Goal: Obtain resource: Download file/media

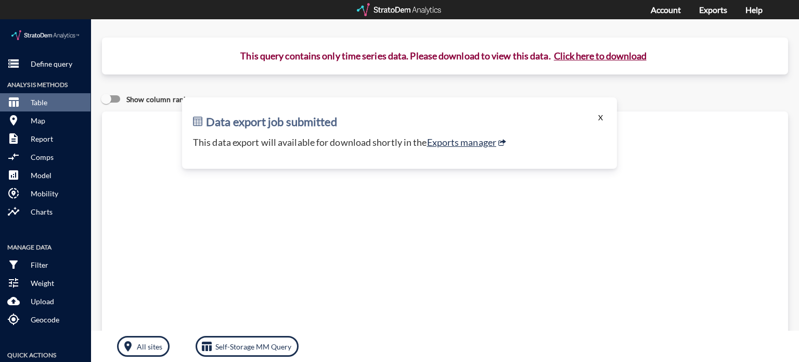
click button "X"
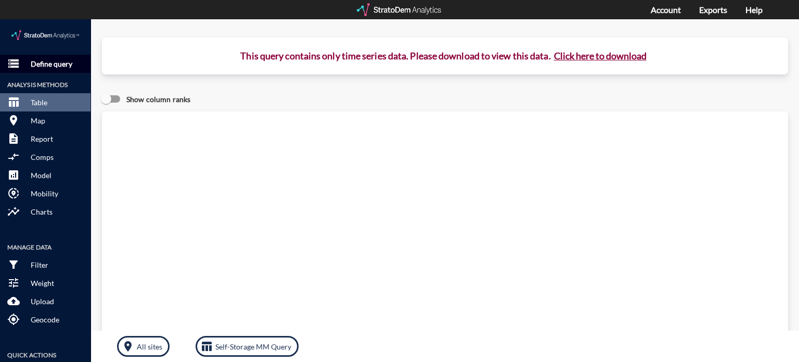
click p "Define query"
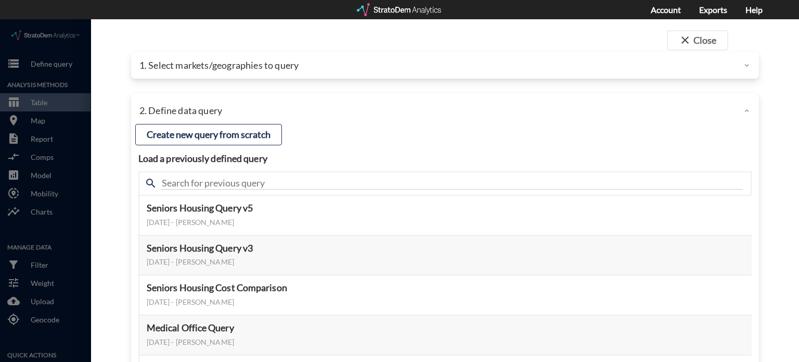
click p "1. Select markets/geographies to query"
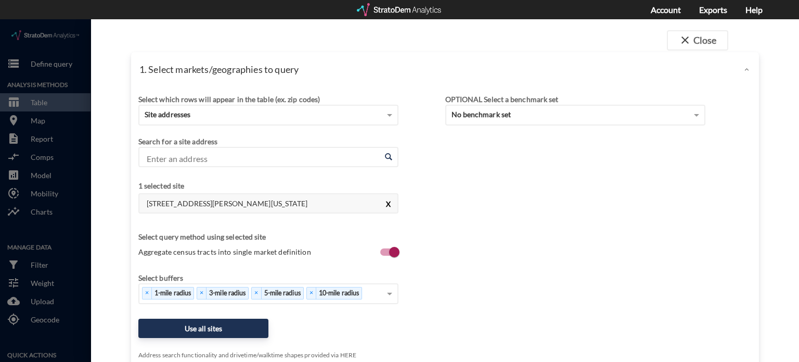
click button "X"
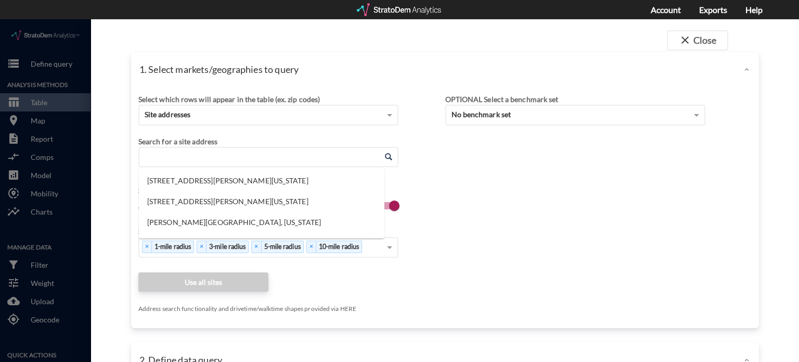
click input "Enter an address"
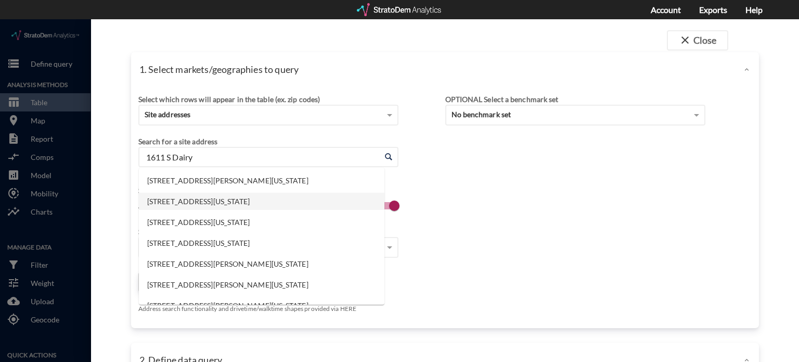
click li "[STREET_ADDRESS][US_STATE]"
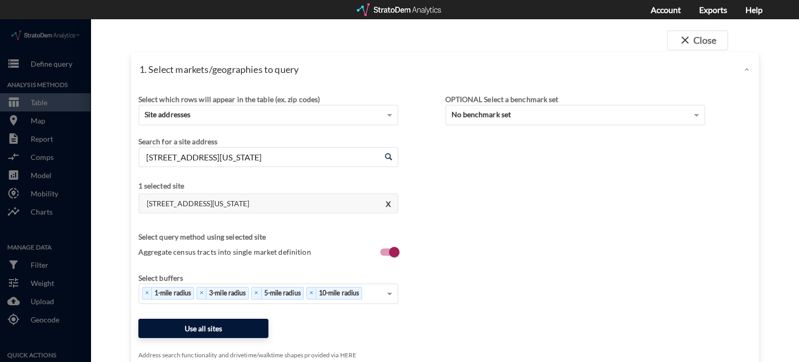
type input "[STREET_ADDRESS][US_STATE]"
click button "Use all sites"
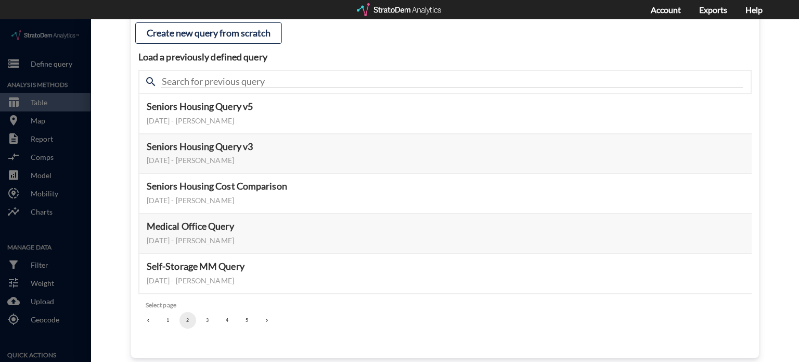
scroll to position [104, 0]
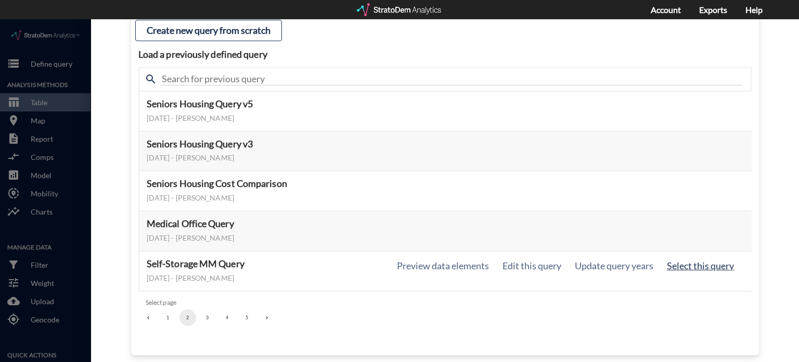
click button "Select this query"
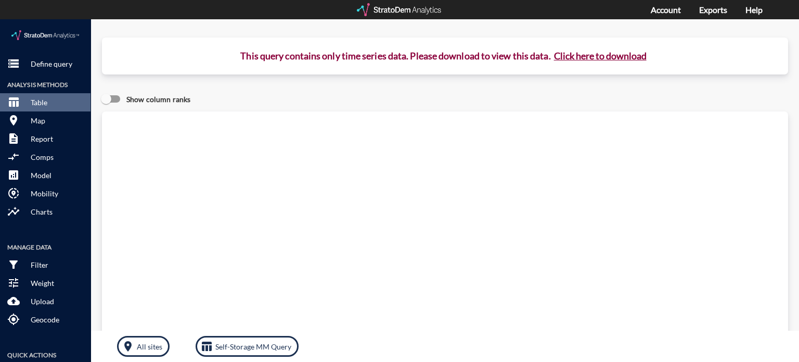
click button "Click here to download"
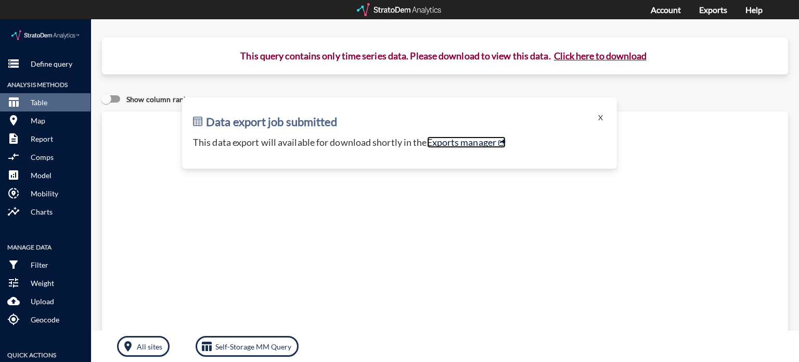
click link "Exports manager"
click button "X"
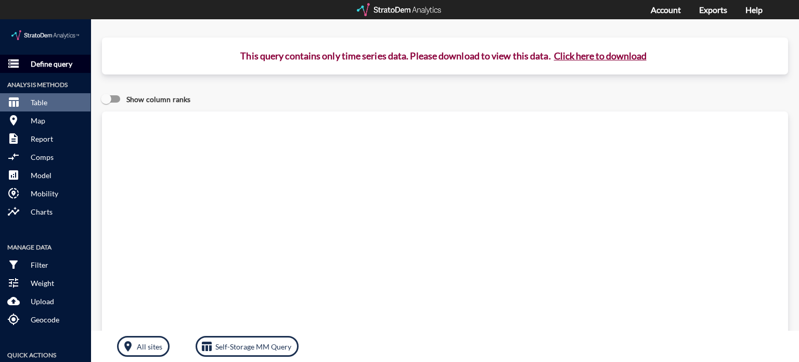
click p "Define query"
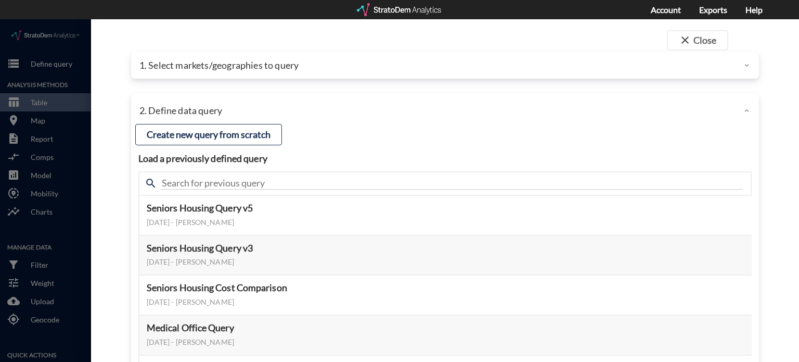
click p "1. Select markets/geographies to query"
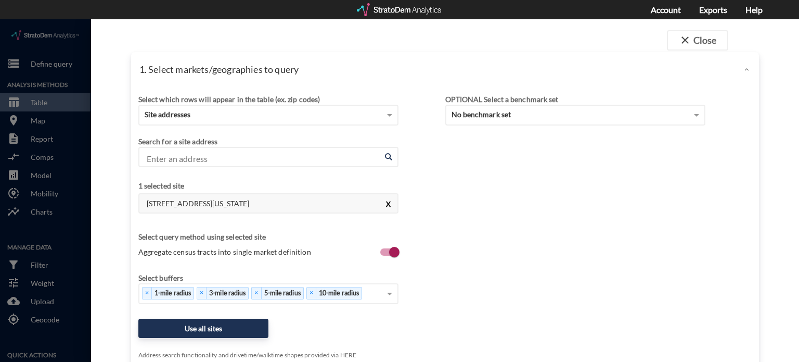
click button "X"
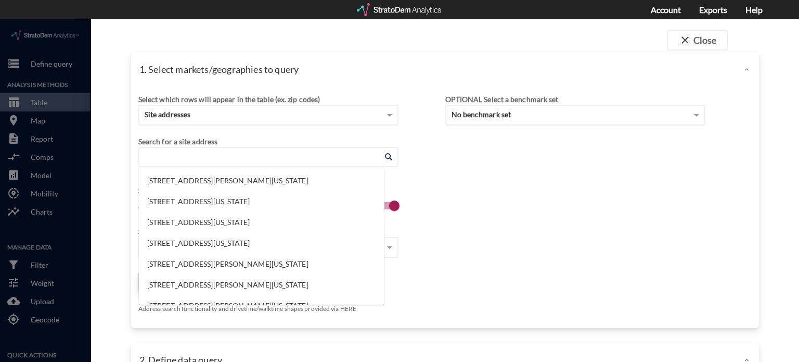
click input "Enter an address"
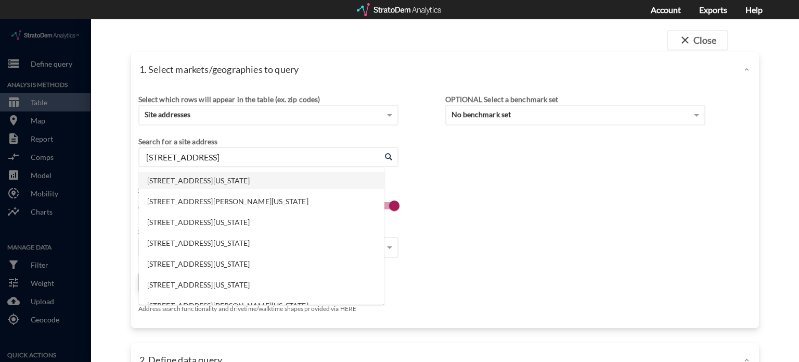
click li "[STREET_ADDRESS][US_STATE]"
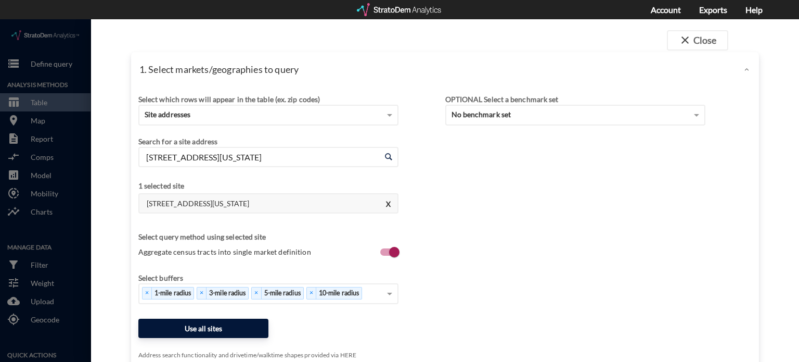
type input "[STREET_ADDRESS][US_STATE]"
click button "Use all sites"
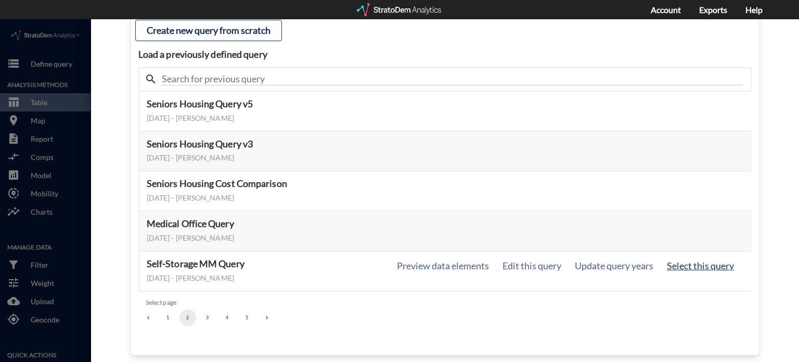
click button "Select this query"
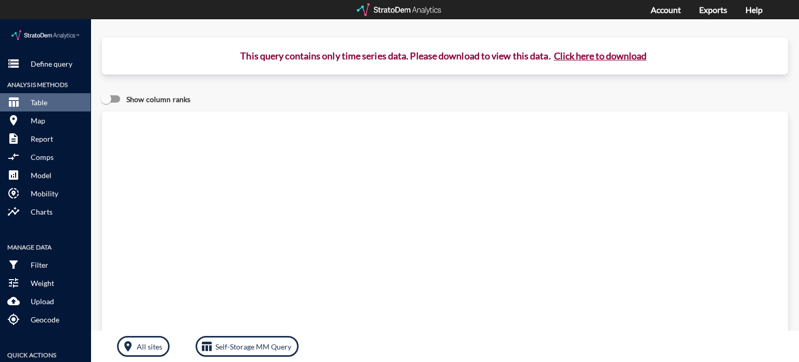
click button "Click here to download"
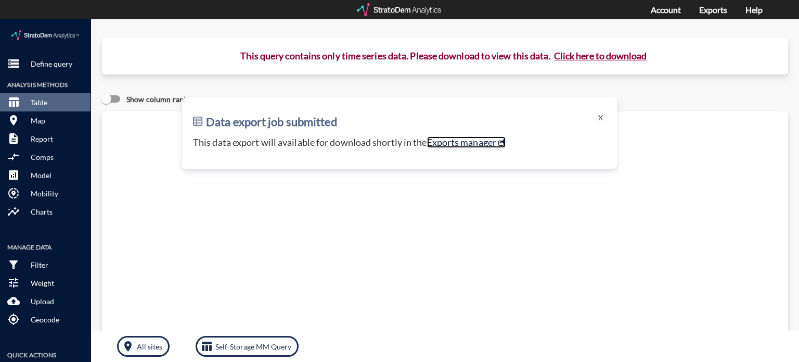
click link "Exports manager"
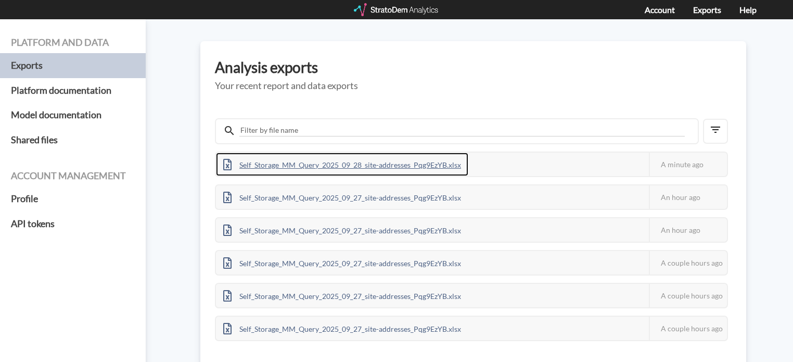
click at [386, 159] on div "Self_Storage_MM_Query_2025_09_28_site-addresses_Pqg9EzYB.xlsx" at bounding box center [342, 164] width 252 height 23
click at [422, 160] on div "Self_Storage_MM_Query_2025_09_28_site-addresses_Pqg9EzYB.xlsx" at bounding box center [342, 164] width 252 height 23
